Goal: Ask a question: Seek information or help from site administrators or community

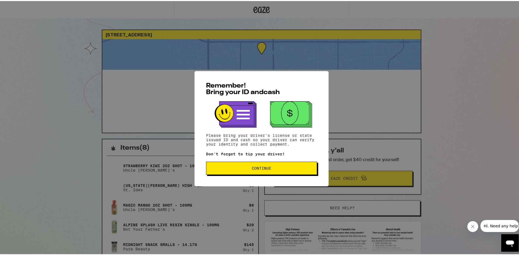
click at [254, 169] on span "Continue" at bounding box center [262, 167] width 20 height 4
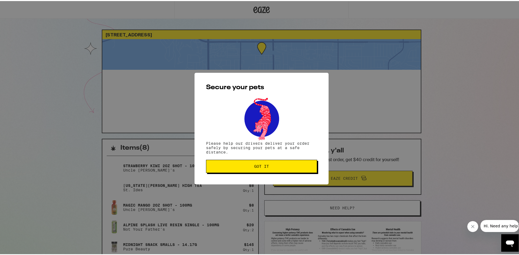
click at [254, 170] on button "Got it" at bounding box center [261, 165] width 111 height 13
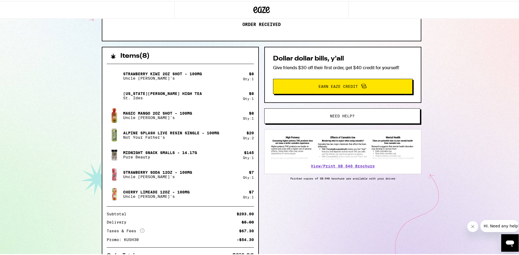
scroll to position [66, 0]
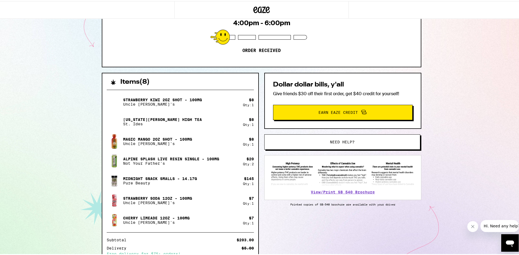
click at [340, 142] on span "Need help?" at bounding box center [342, 141] width 25 height 4
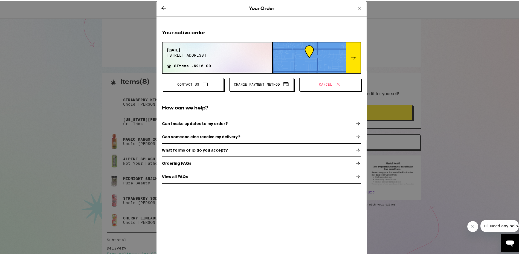
click at [184, 83] on span "Contact Us" at bounding box center [188, 83] width 22 height 3
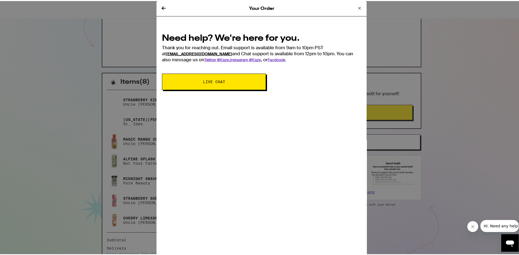
click at [183, 52] on link "[EMAIL_ADDRESS][DOMAIN_NAME]" at bounding box center [199, 52] width 66 height 5
